Goal: Information Seeking & Learning: Learn about a topic

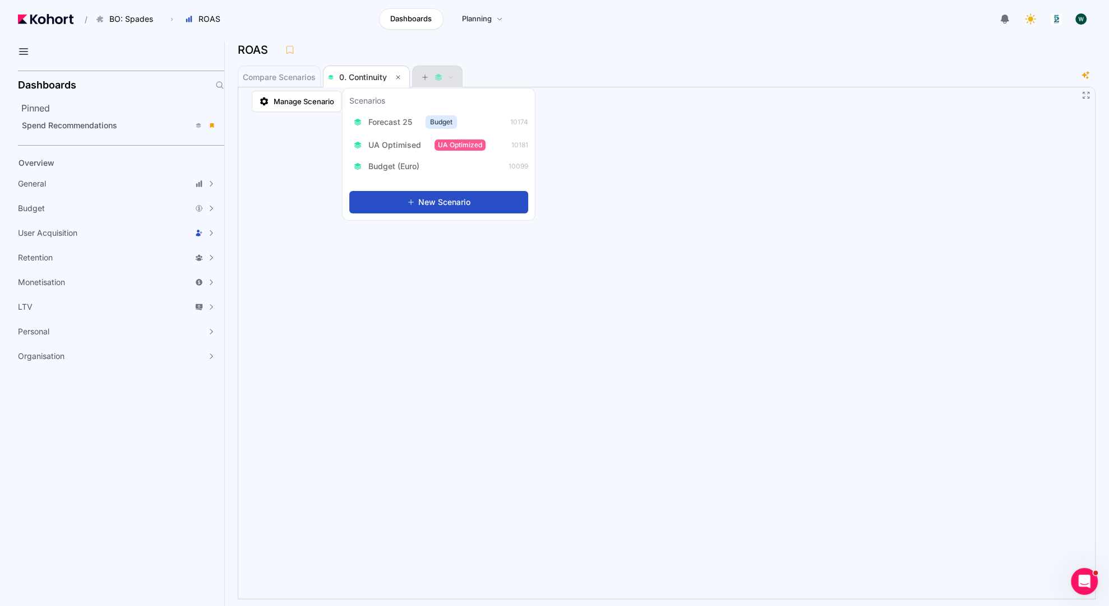
click at [447, 71] on button at bounding box center [437, 77] width 34 height 22
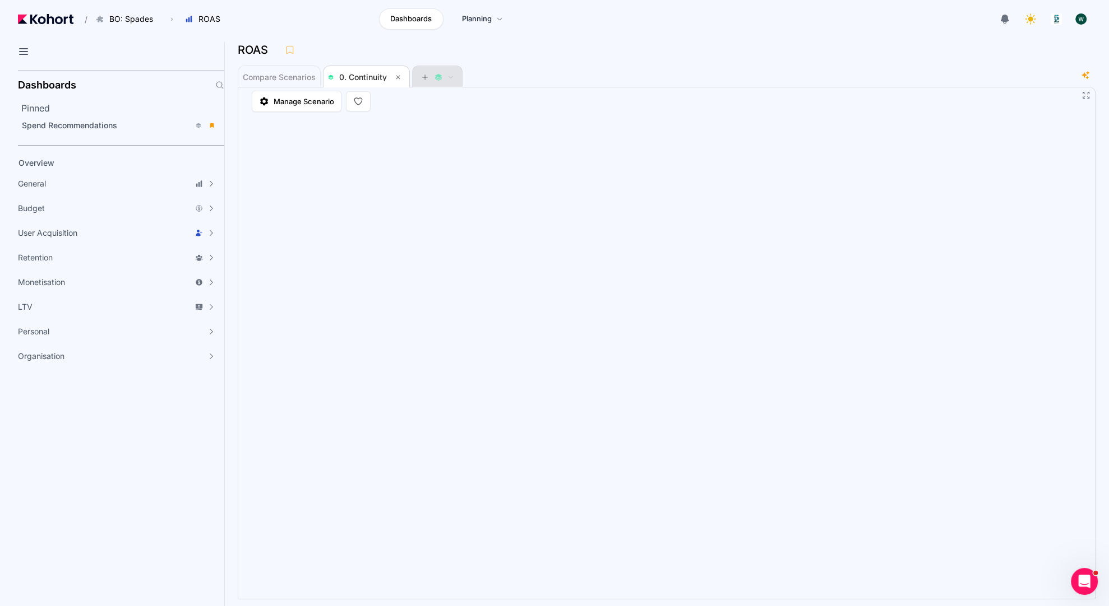
click at [447, 72] on button at bounding box center [437, 77] width 34 height 22
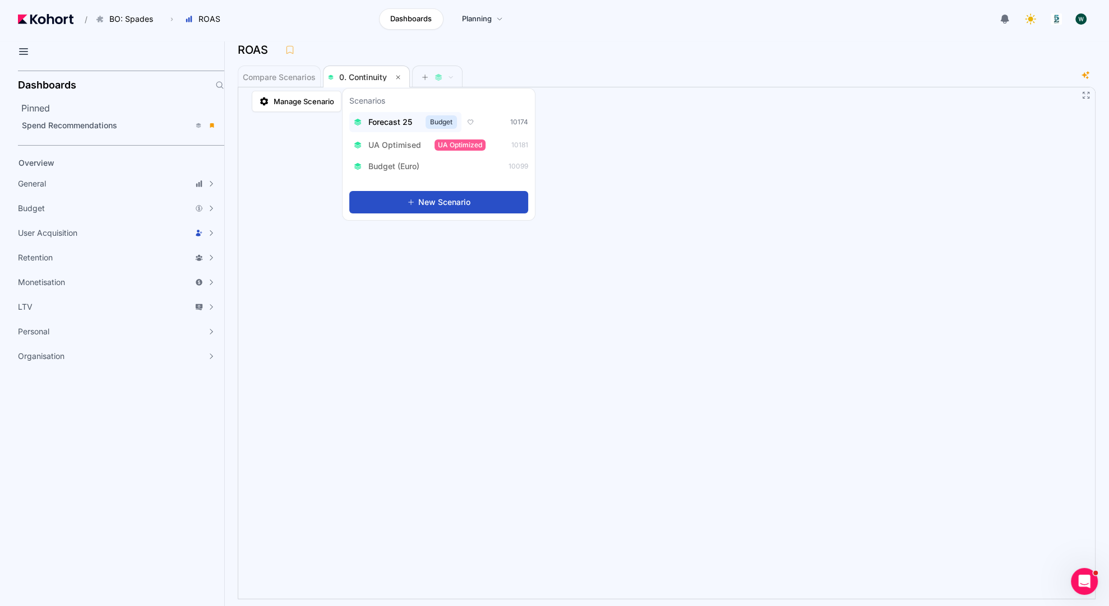
click at [397, 123] on span "Forecast 25" at bounding box center [390, 122] width 44 height 11
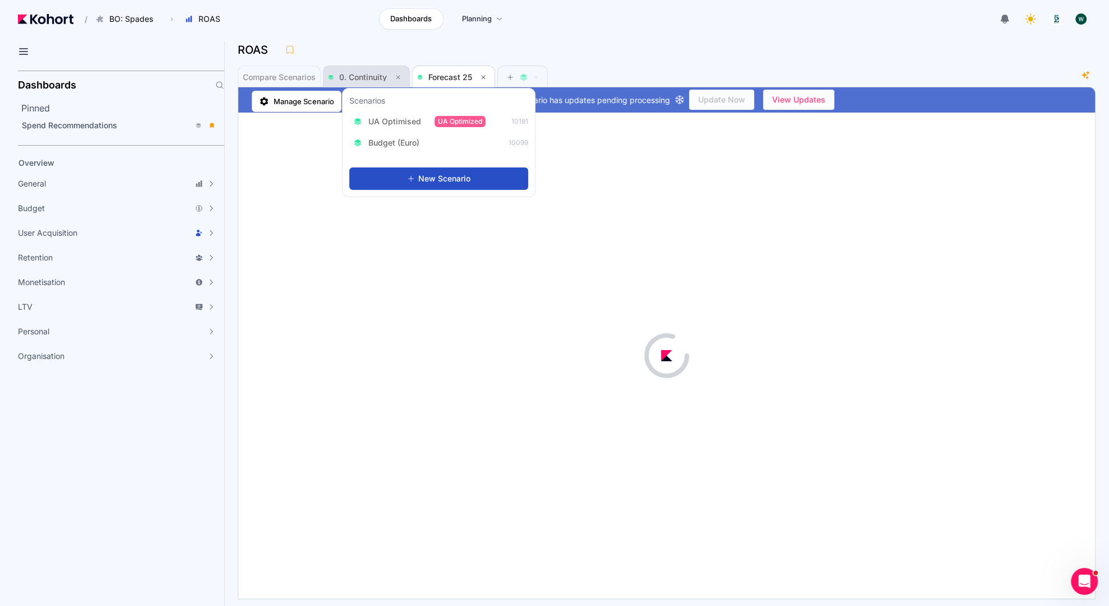
click at [363, 75] on span "0. Continuity" at bounding box center [363, 77] width 48 height 10
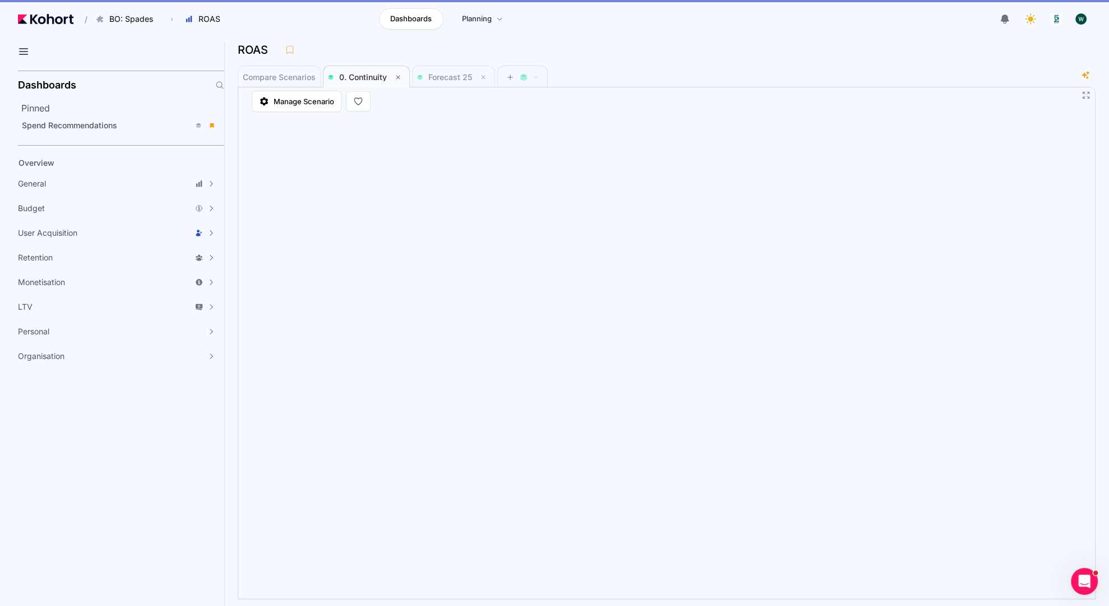
scroll to position [1, 0]
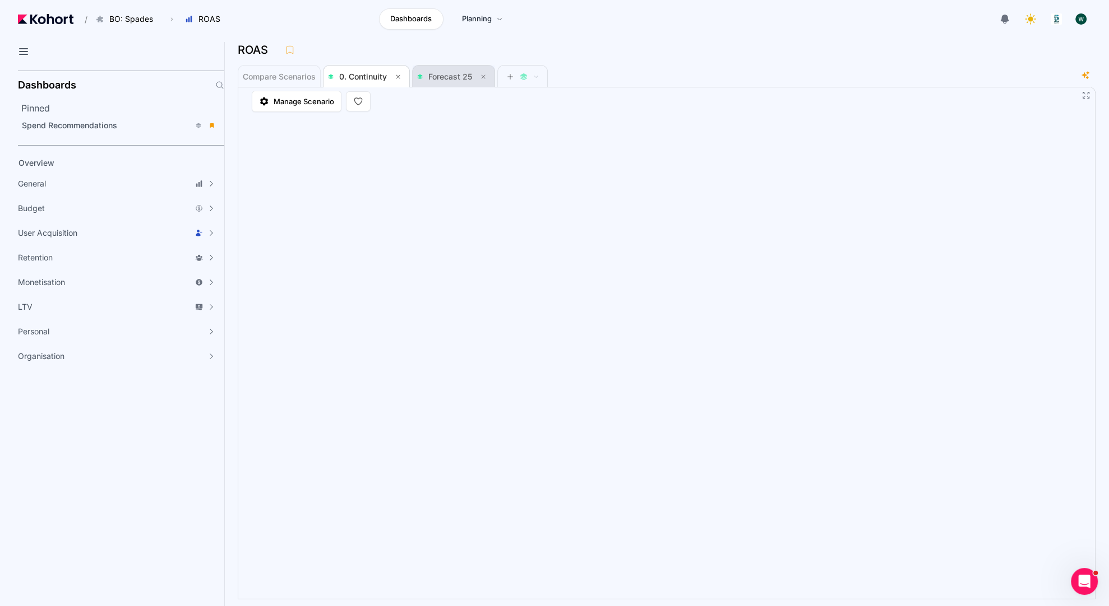
click at [444, 75] on span "Forecast 25" at bounding box center [450, 77] width 44 height 10
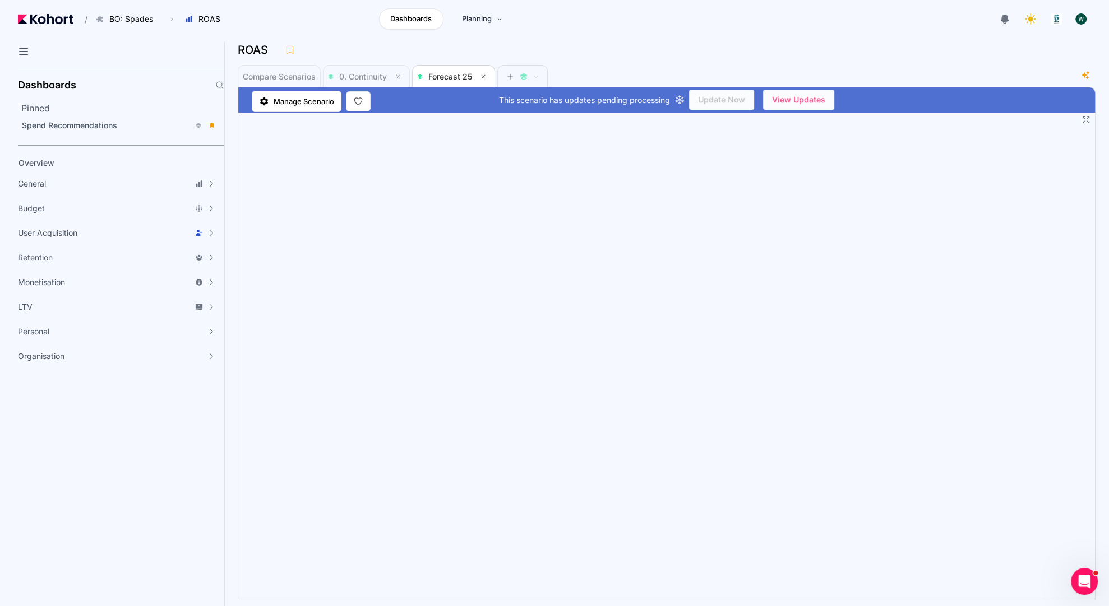
click at [554, 40] on header "/ BO: Spades Go to products list BO: Backgammon BO: Bubble Shooter BO: Bubble S…" at bounding box center [554, 20] width 1109 height 41
click at [380, 80] on span "0. Continuity" at bounding box center [363, 77] width 48 height 10
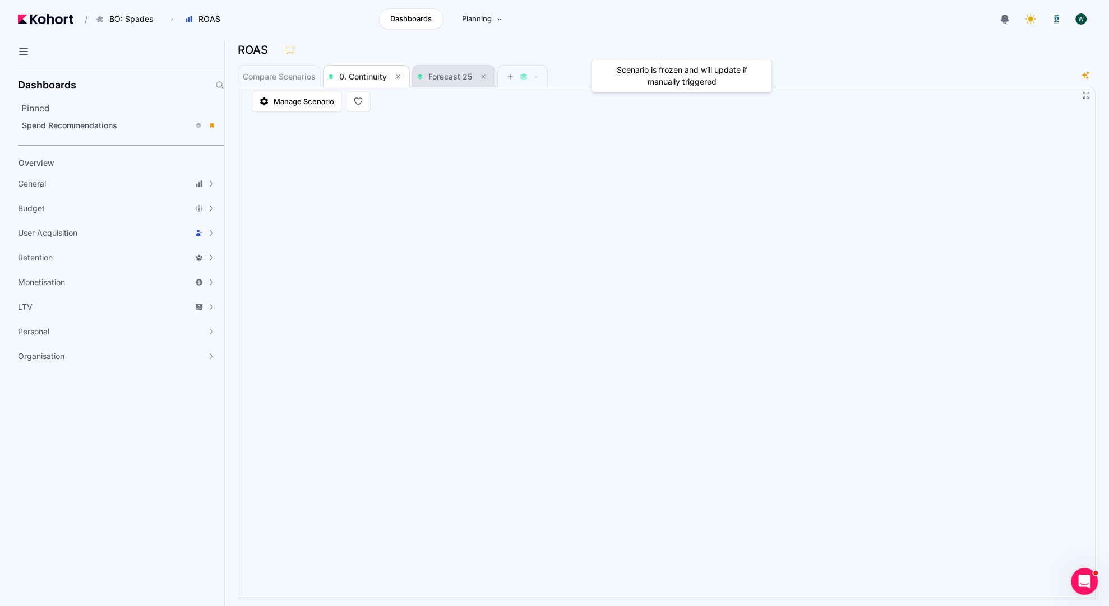
click at [453, 80] on span "Forecast 25" at bounding box center [450, 77] width 44 height 10
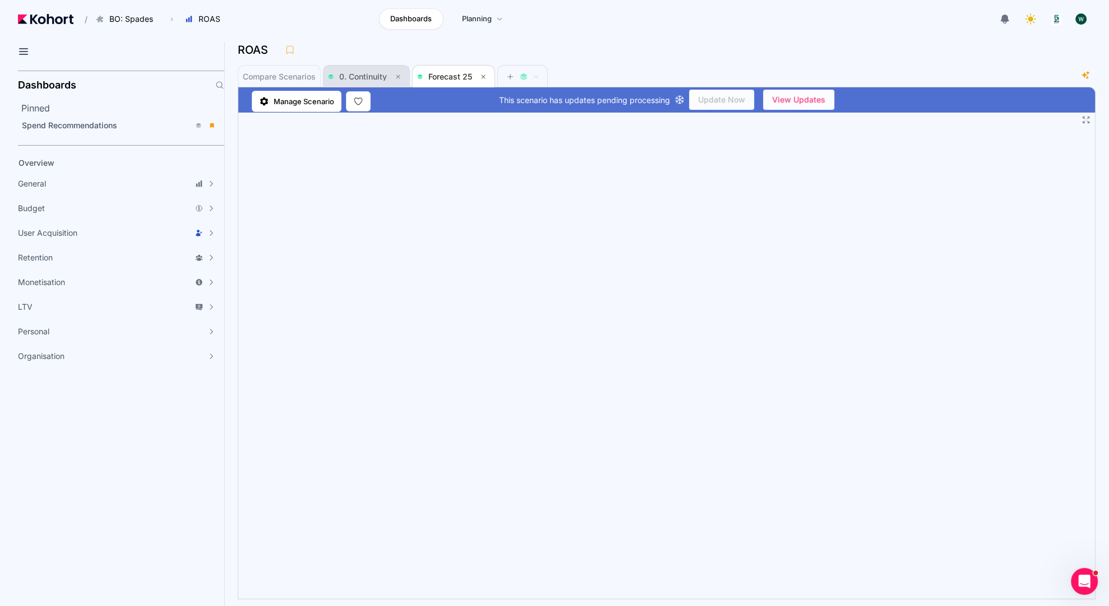
click at [348, 78] on span "0. Continuity" at bounding box center [363, 77] width 48 height 10
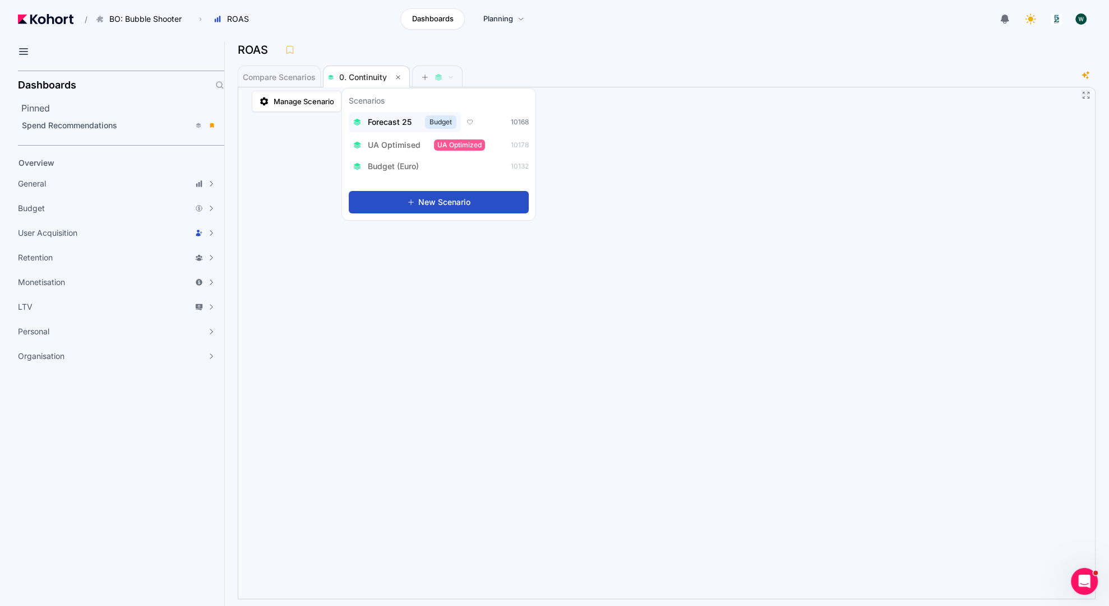
click at [394, 121] on span "Forecast 25" at bounding box center [390, 122] width 44 height 11
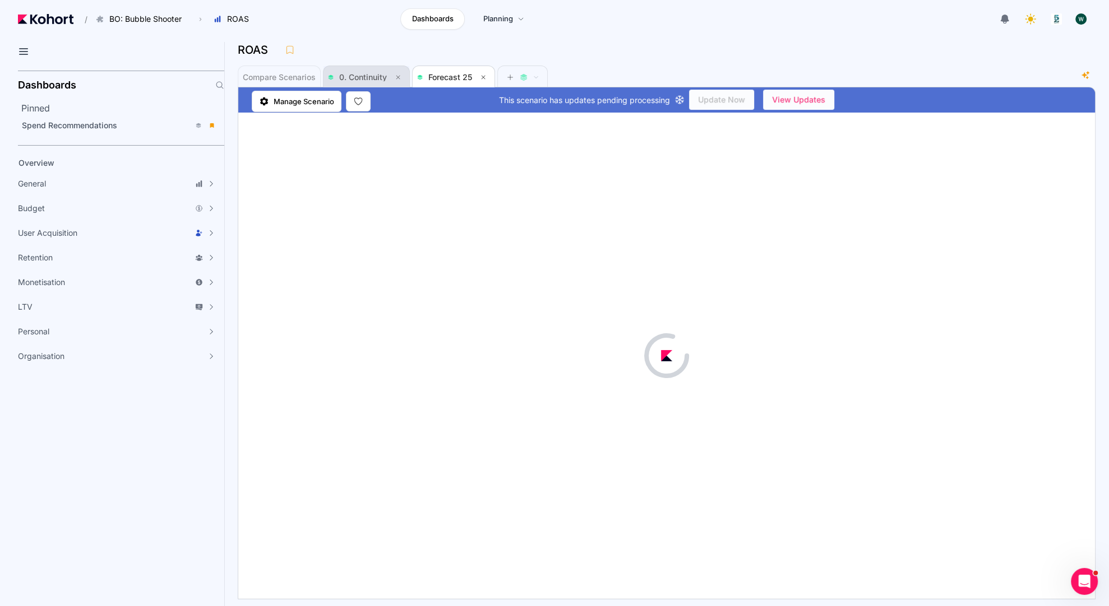
click at [373, 73] on span "0. Continuity" at bounding box center [363, 77] width 48 height 10
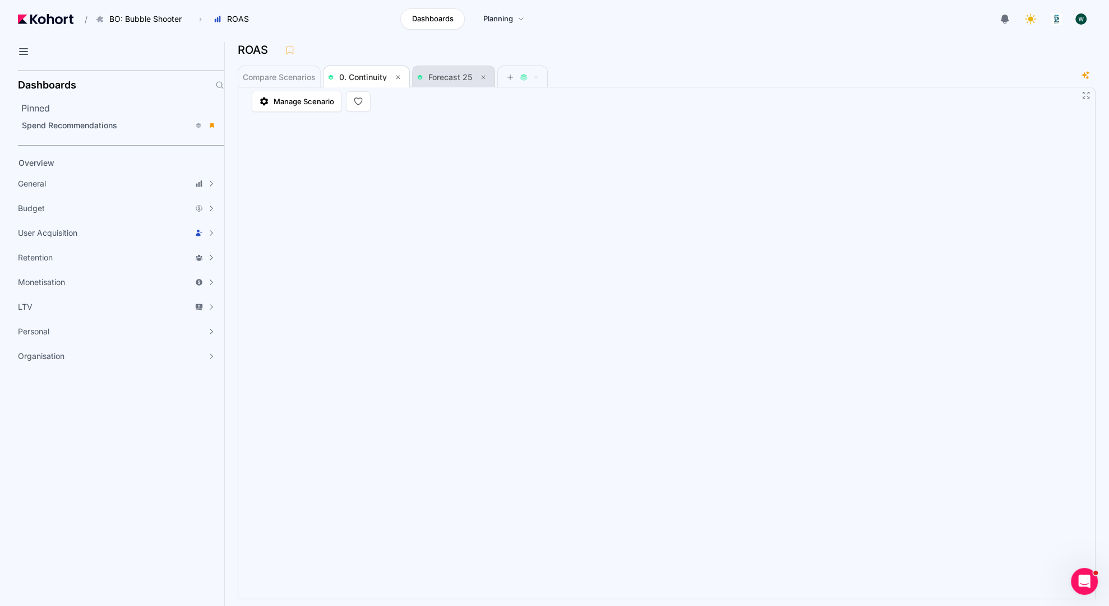
click at [423, 75] on app-svg-images at bounding box center [421, 78] width 9 height 6
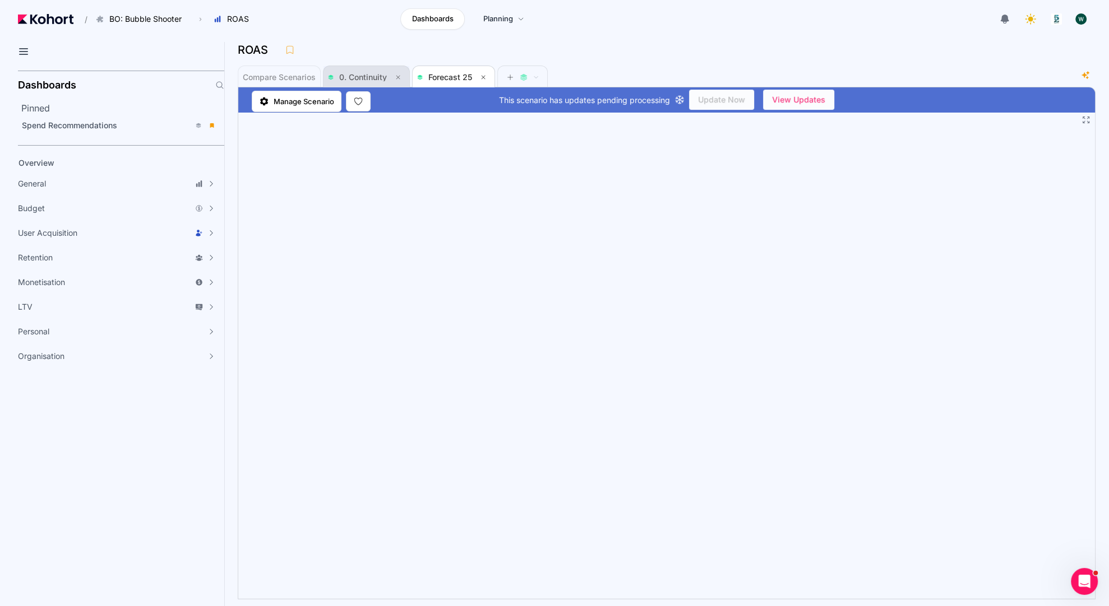
click at [364, 75] on span "0. Continuity" at bounding box center [363, 77] width 48 height 10
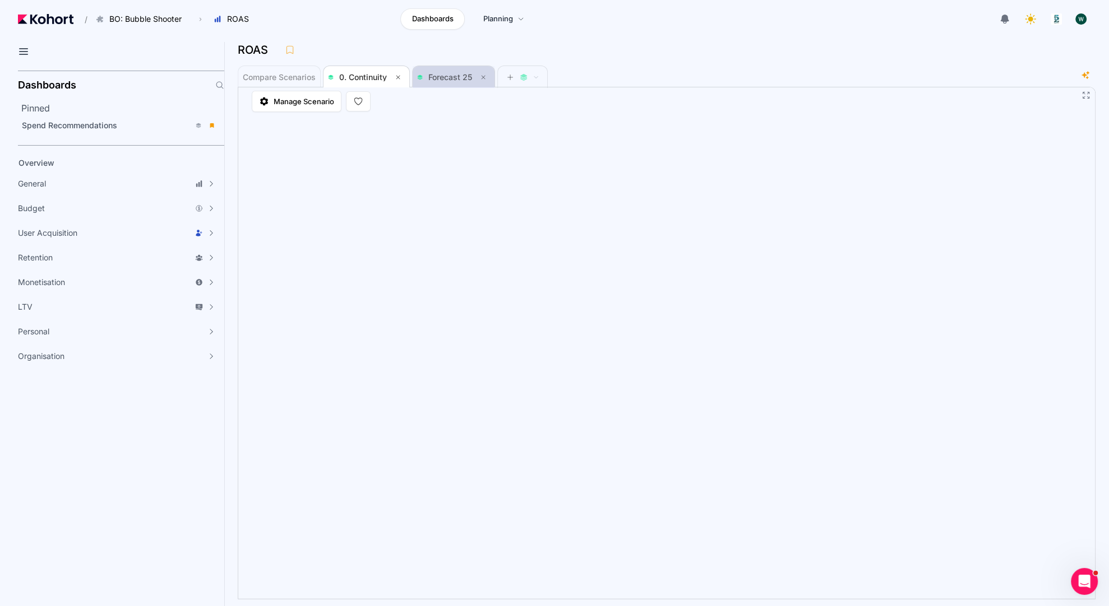
click at [448, 71] on span "Forecast 25" at bounding box center [453, 77] width 73 height 13
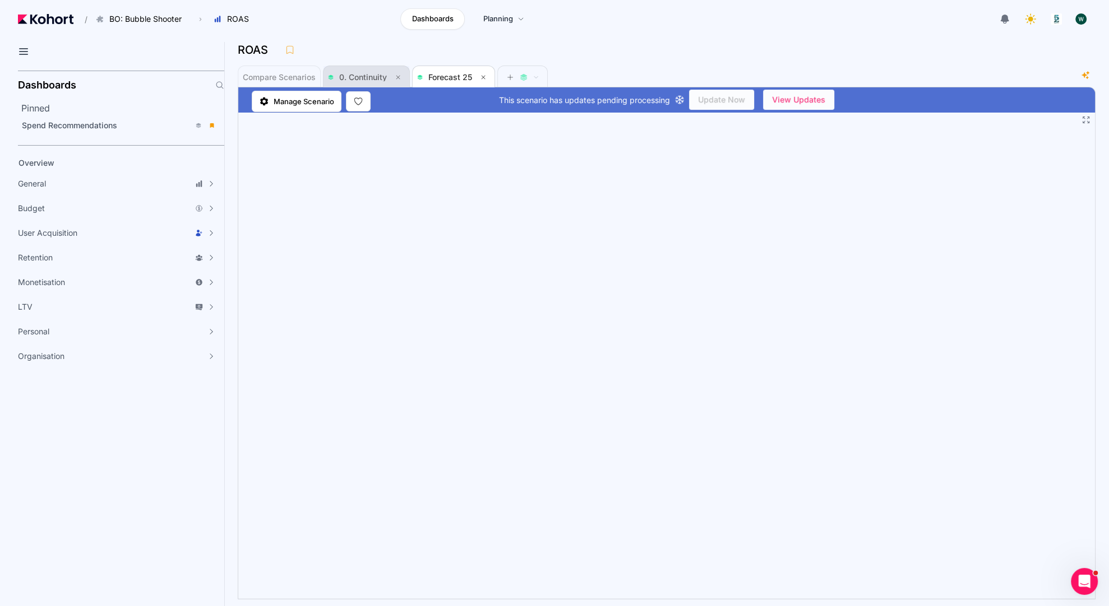
click at [374, 73] on span "0. Continuity" at bounding box center [363, 77] width 48 height 10
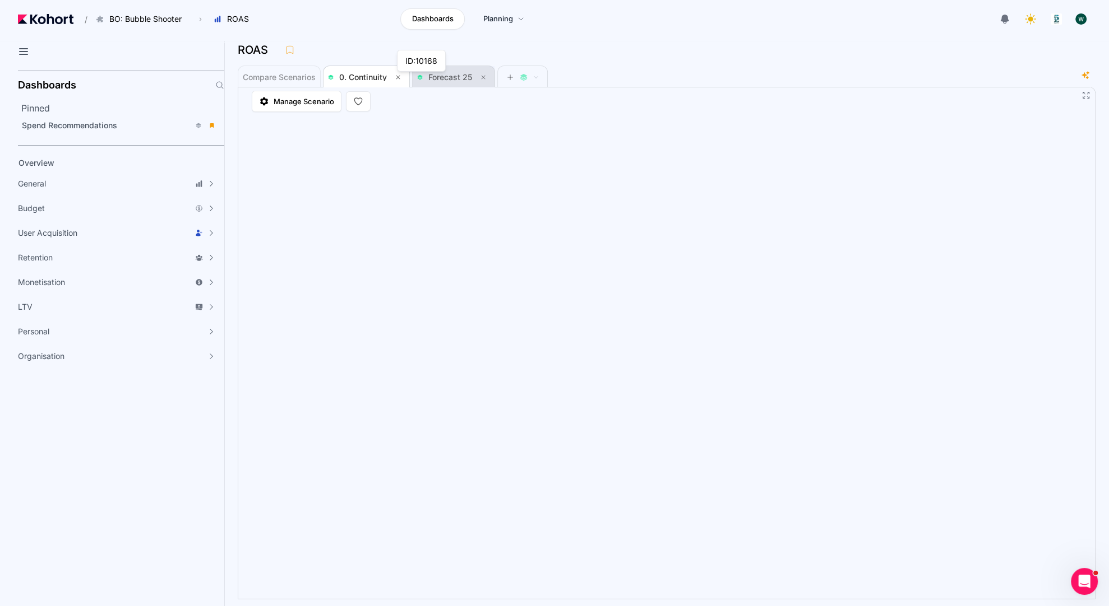
click at [422, 77] on icon at bounding box center [420, 78] width 6 height 6
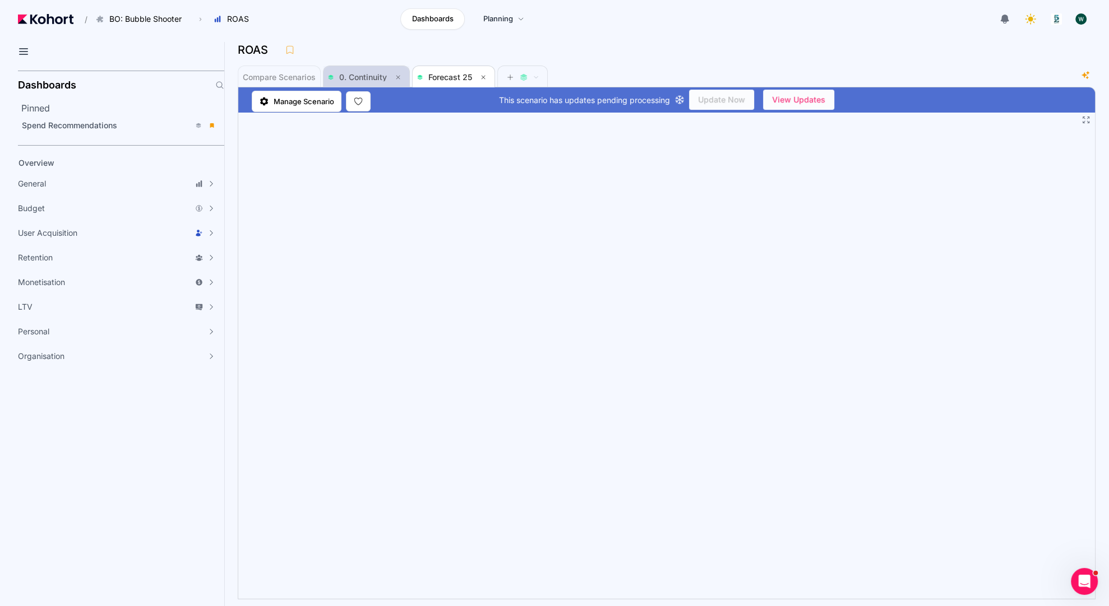
click at [351, 67] on span "0. Continuity" at bounding box center [366, 77] width 77 height 22
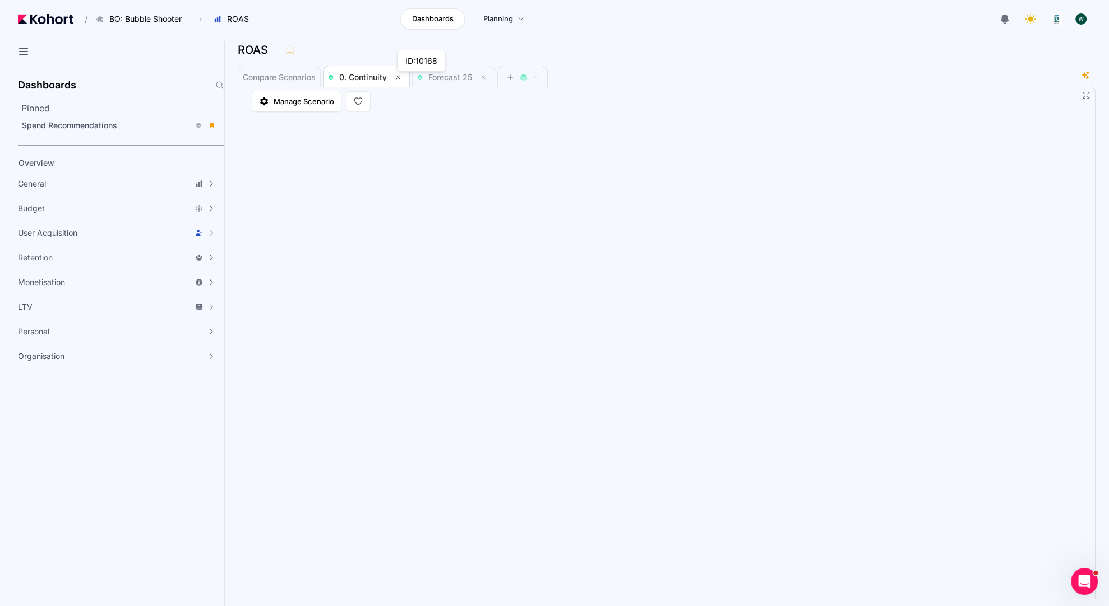
click at [430, 73] on app-tooltip-container "ID:10168" at bounding box center [421, 61] width 53 height 26
click at [456, 75] on span "Forecast 25" at bounding box center [450, 77] width 44 height 10
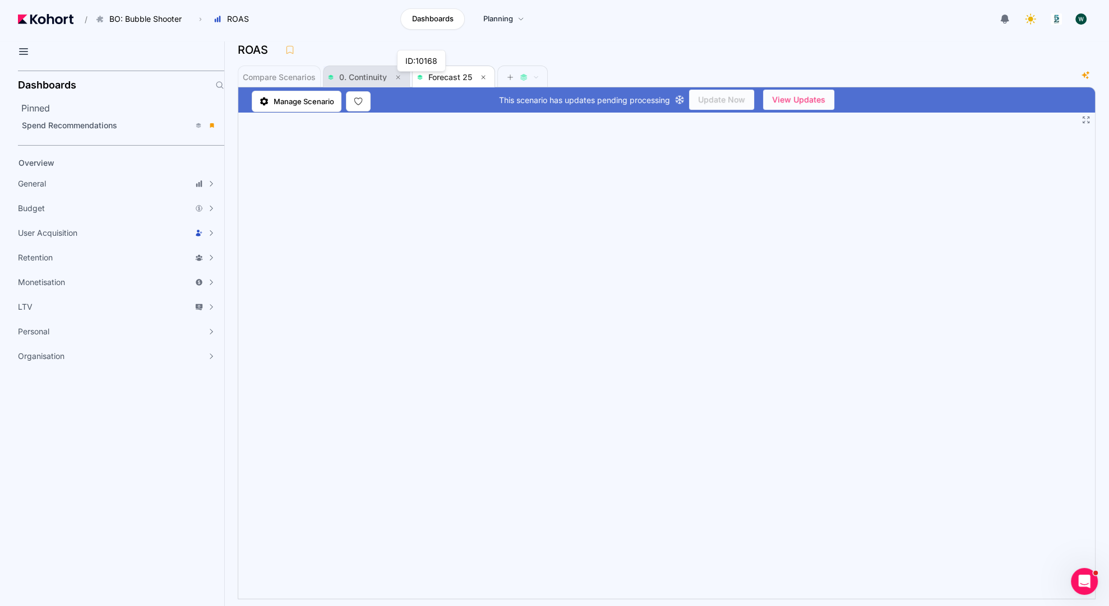
click at [352, 74] on span "0. Continuity" at bounding box center [363, 77] width 48 height 10
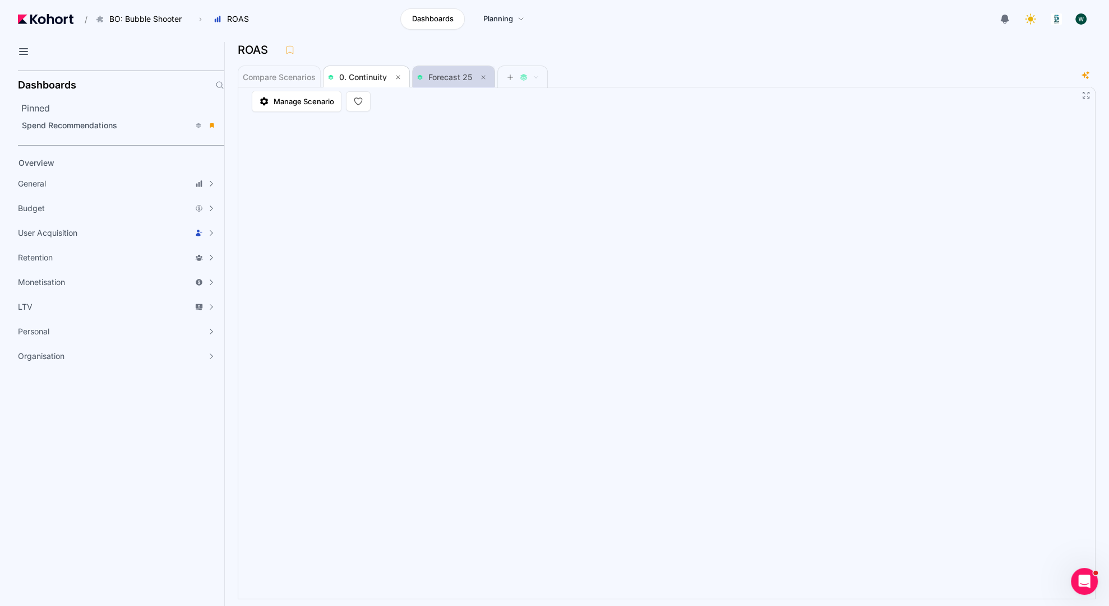
click at [436, 74] on span "Forecast 25" at bounding box center [450, 77] width 44 height 10
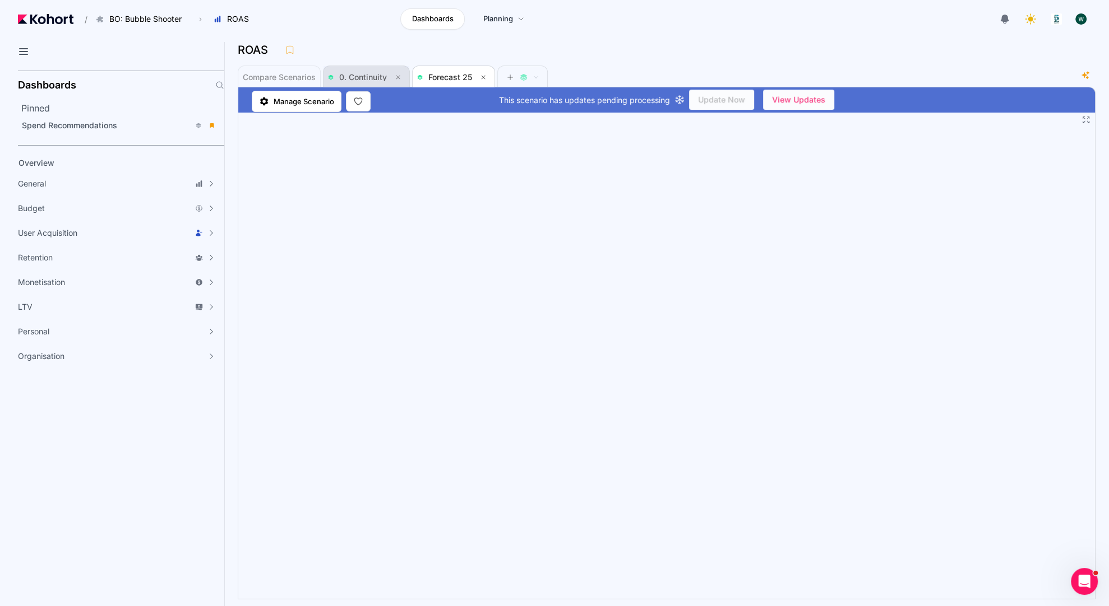
click at [371, 72] on span "0. Continuity" at bounding box center [366, 77] width 77 height 13
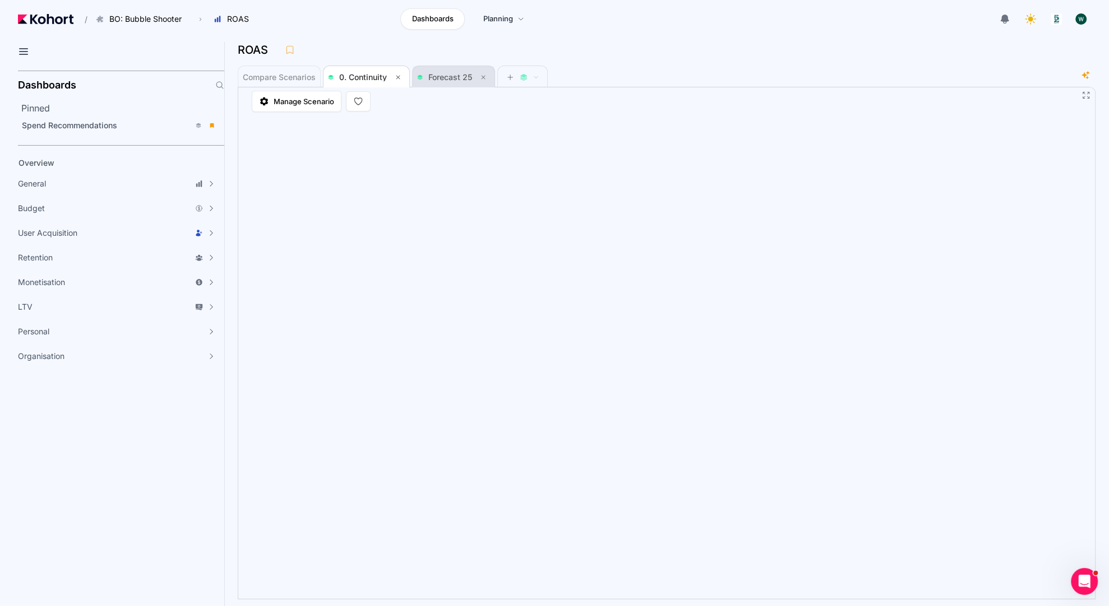
click at [427, 73] on div "Forecast 25" at bounding box center [446, 77] width 59 height 8
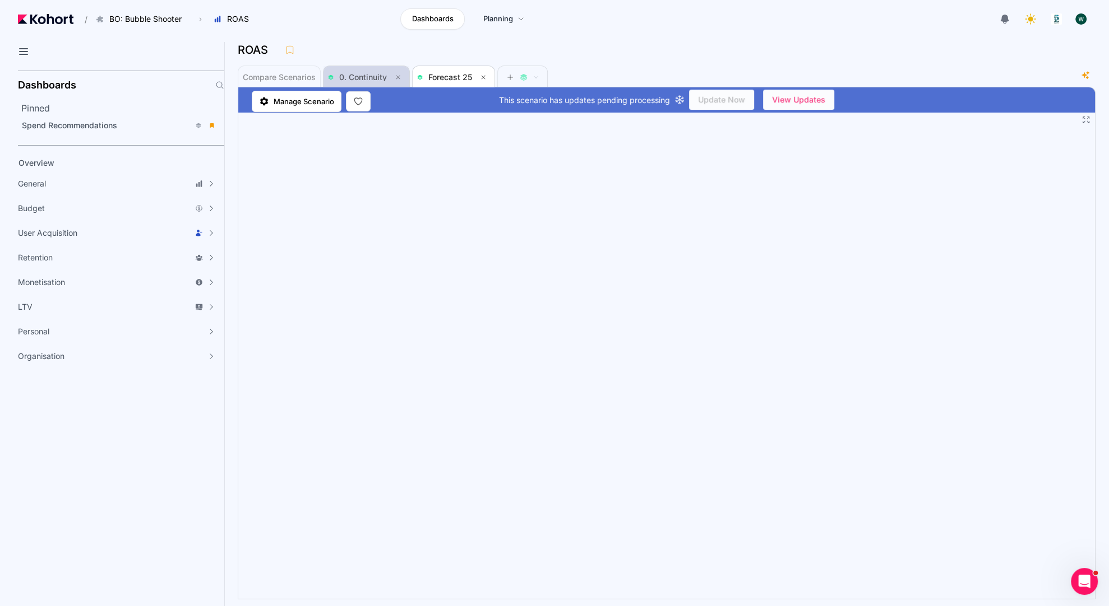
click at [369, 76] on span "0. Continuity" at bounding box center [363, 77] width 48 height 10
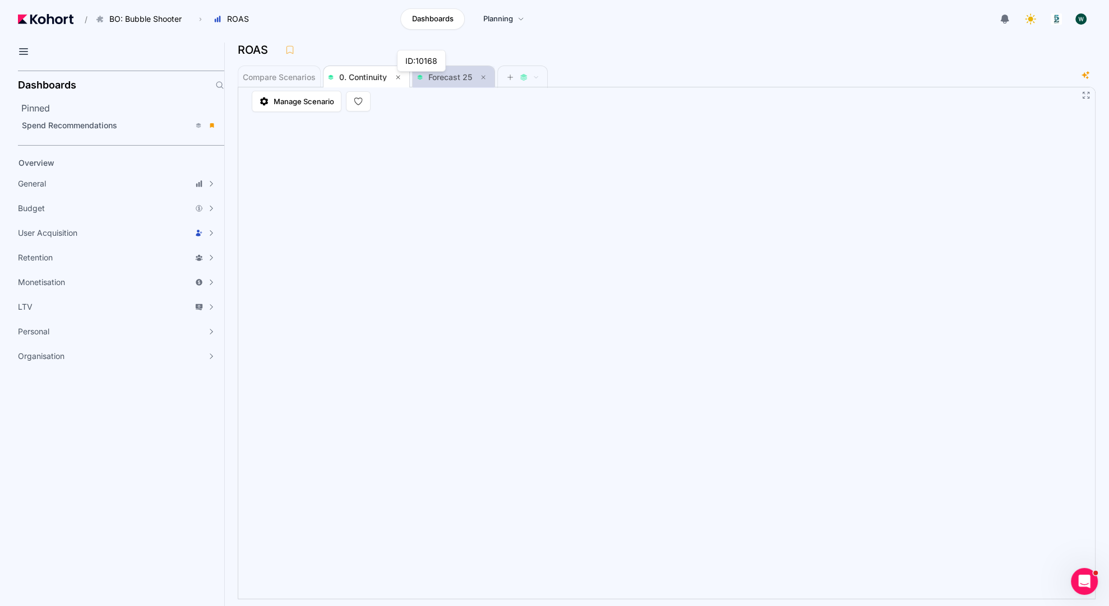
click at [442, 75] on span "Forecast 25" at bounding box center [450, 77] width 44 height 10
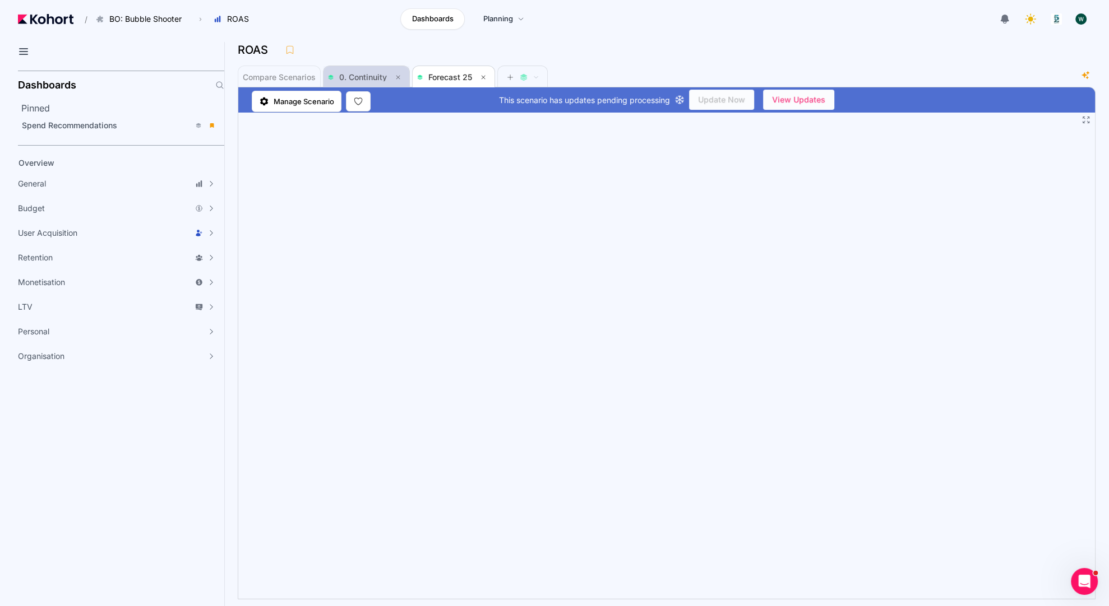
click at [377, 78] on span "0. Continuity" at bounding box center [363, 77] width 48 height 10
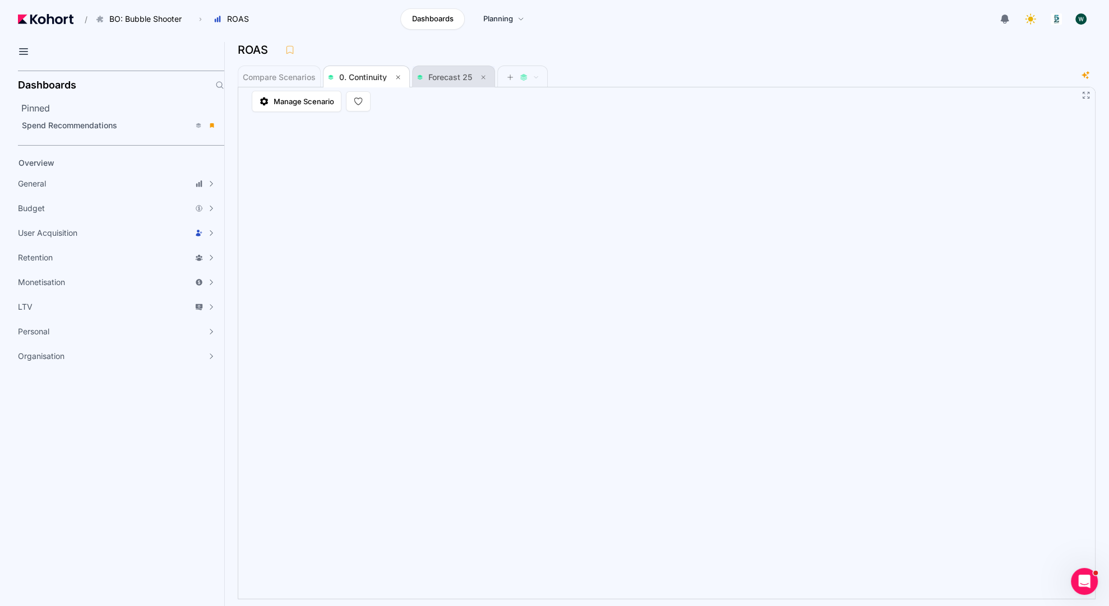
click at [447, 70] on span "Forecast 25" at bounding box center [453, 77] width 73 height 22
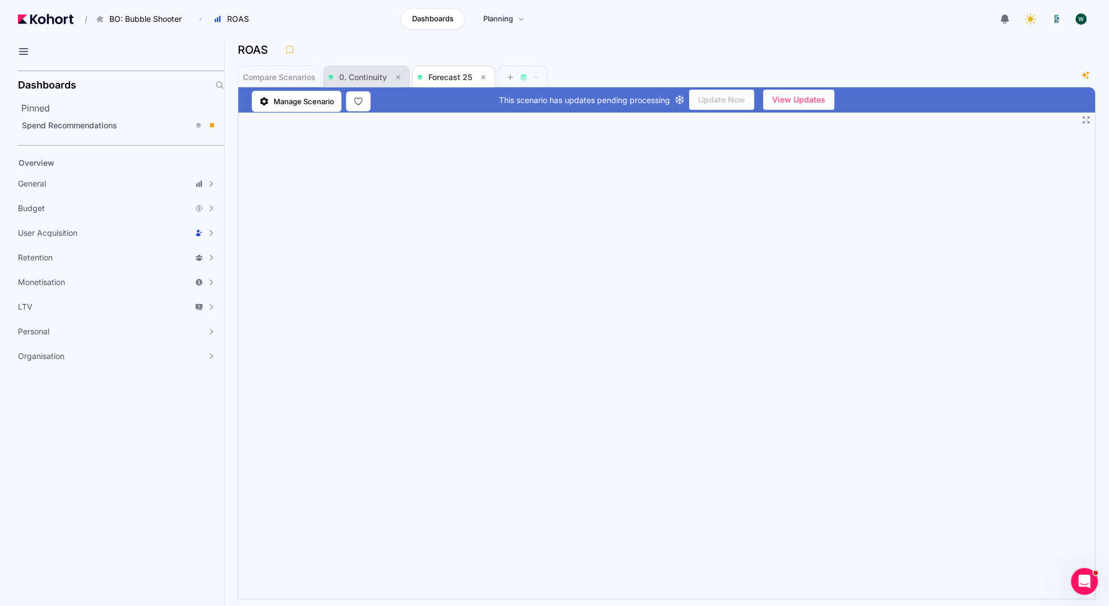
click at [353, 72] on span "0. Continuity" at bounding box center [366, 77] width 77 height 13
